Goal: Obtain resource: Download file/media

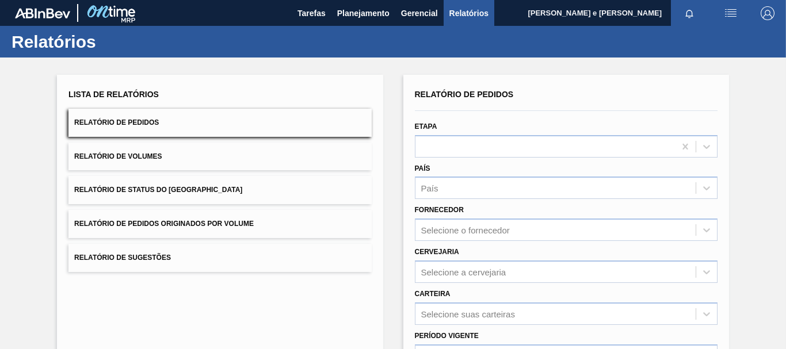
click at [175, 116] on button "Relatório de Pedidos" at bounding box center [219, 123] width 303 height 28
click at [135, 123] on span "Relatório de Pedidos" at bounding box center [116, 123] width 85 height 8
click at [166, 121] on button "Relatório de Pedidos" at bounding box center [219, 123] width 303 height 28
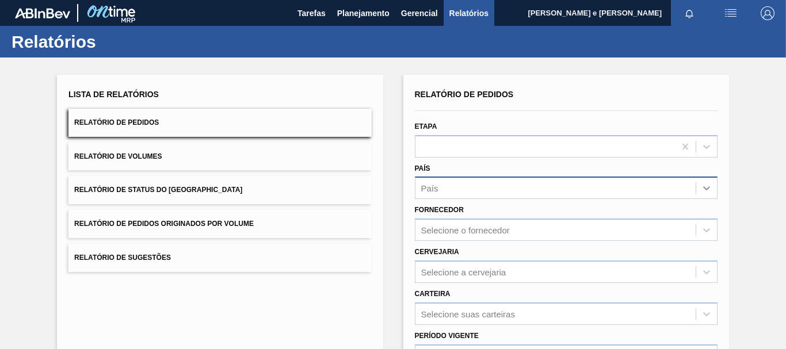
click at [703, 189] on icon at bounding box center [706, 189] width 7 height 4
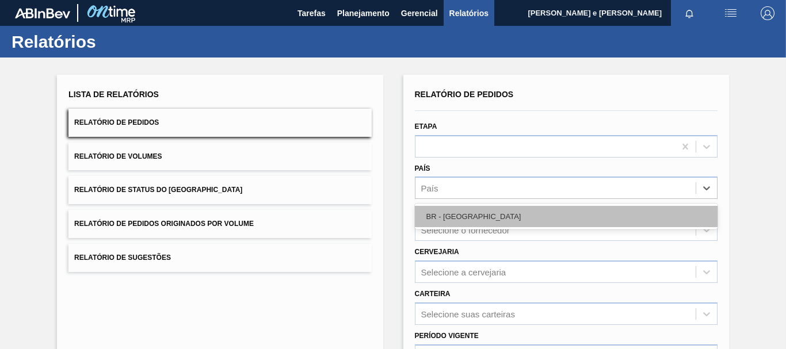
click at [456, 215] on div "BR - [GEOGRAPHIC_DATA]" at bounding box center [566, 216] width 303 height 21
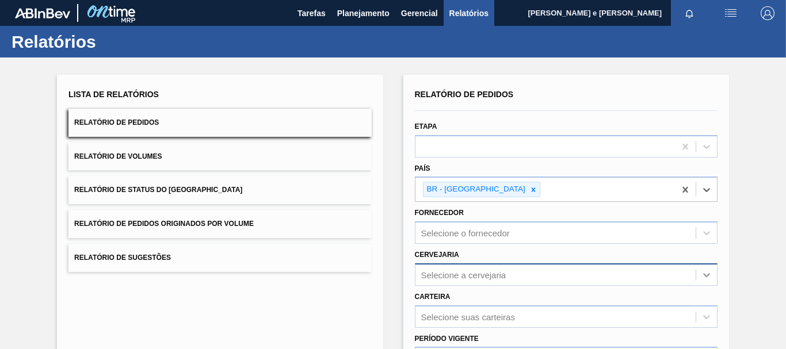
click at [702, 279] on icon at bounding box center [707, 275] width 12 height 12
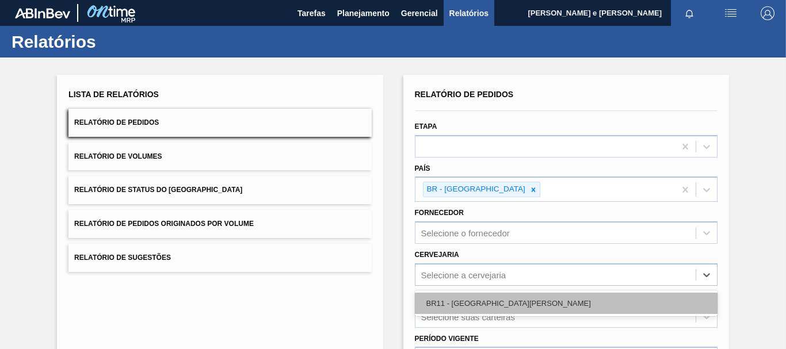
click at [501, 305] on div "BR11 - [GEOGRAPHIC_DATA][PERSON_NAME]" at bounding box center [566, 303] width 303 height 21
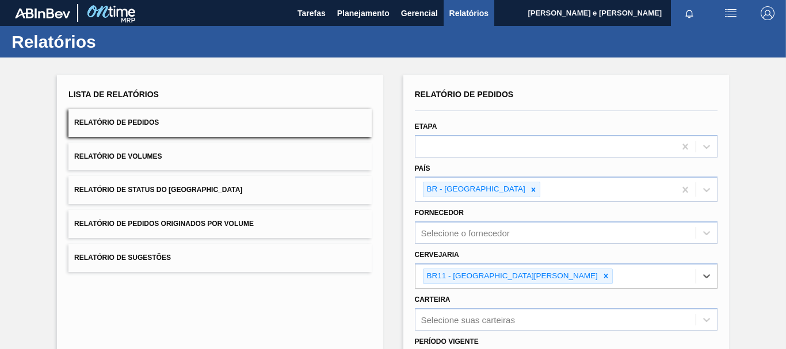
scroll to position [115, 0]
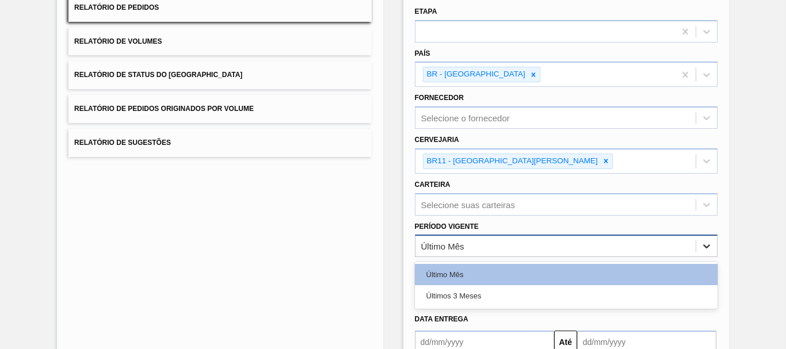
click at [703, 242] on icon at bounding box center [707, 247] width 12 height 12
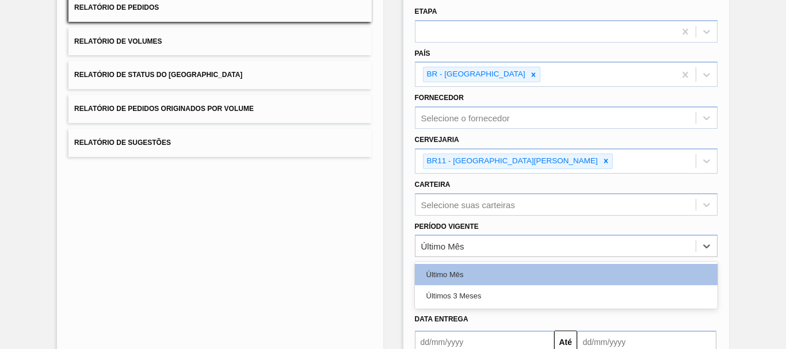
click at [454, 292] on div "Últimos 3 Meses" at bounding box center [566, 295] width 303 height 21
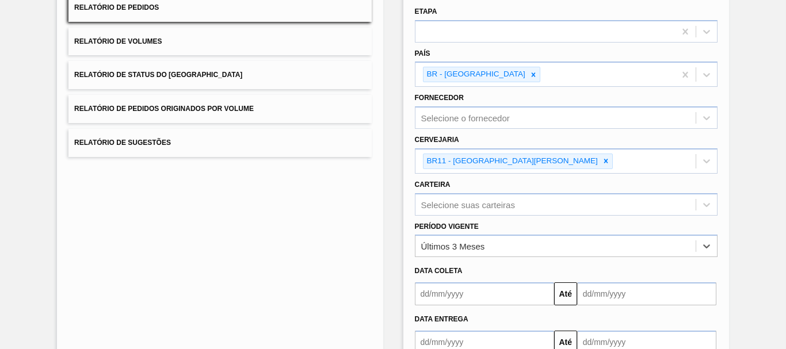
scroll to position [189, 0]
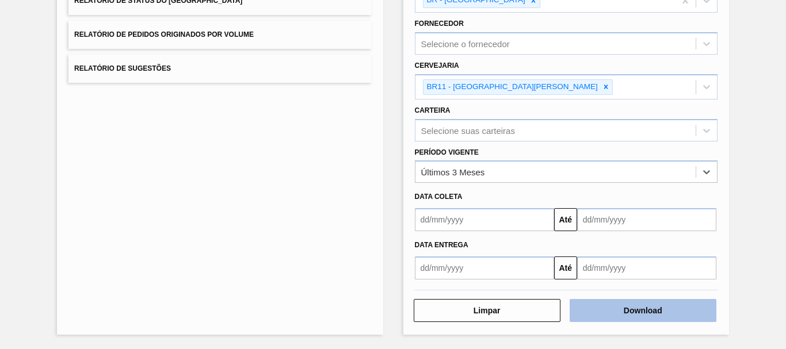
click at [628, 310] on button "Download" at bounding box center [643, 310] width 147 height 23
